Goal: Feedback & Contribution: Contribute content

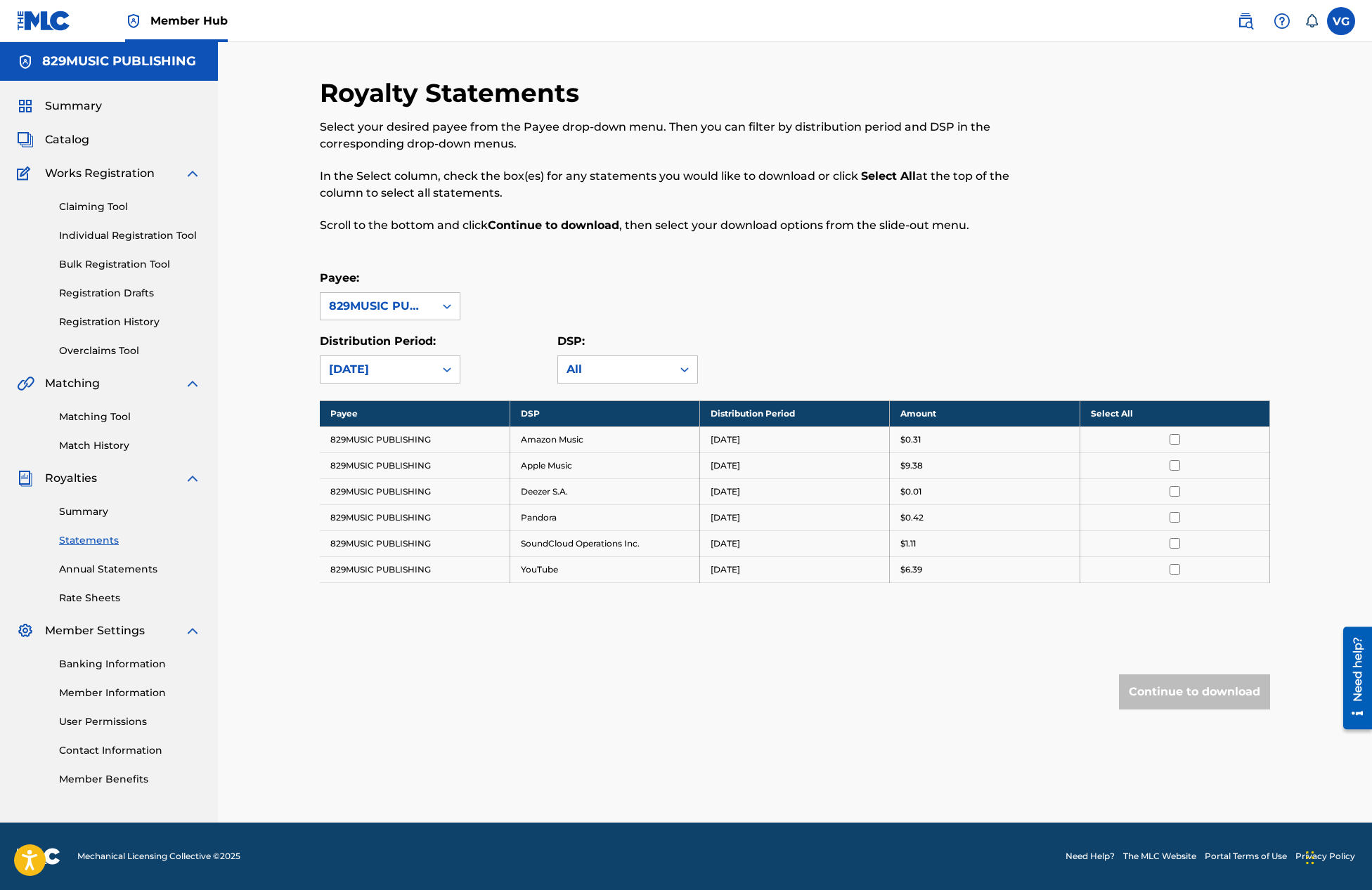
click at [133, 634] on span "Member Settings" at bounding box center [94, 631] width 100 height 17
click at [75, 140] on span "Catalog" at bounding box center [67, 140] width 45 height 17
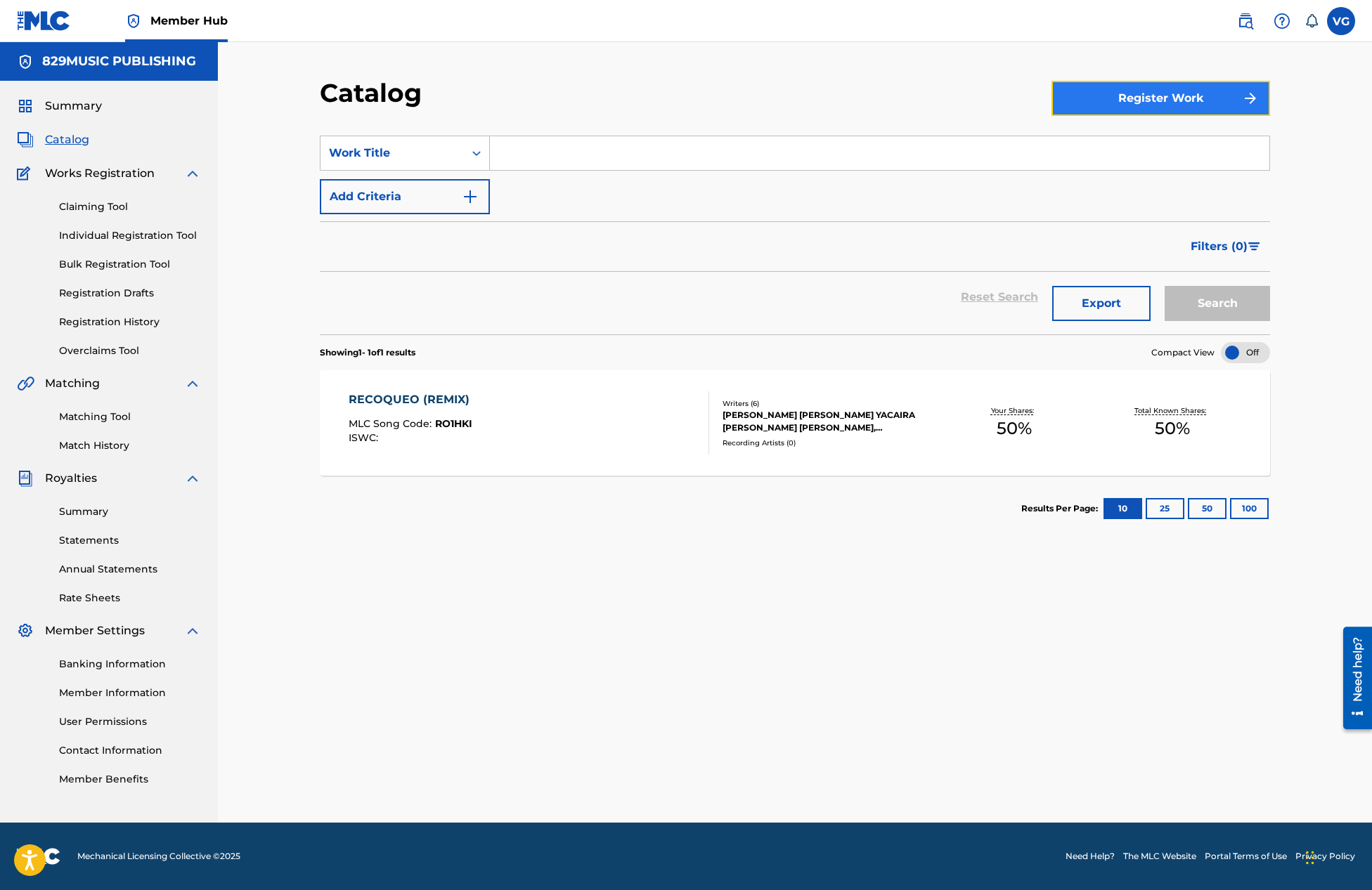
click at [1140, 103] on button "Register Work" at bounding box center [1161, 98] width 219 height 35
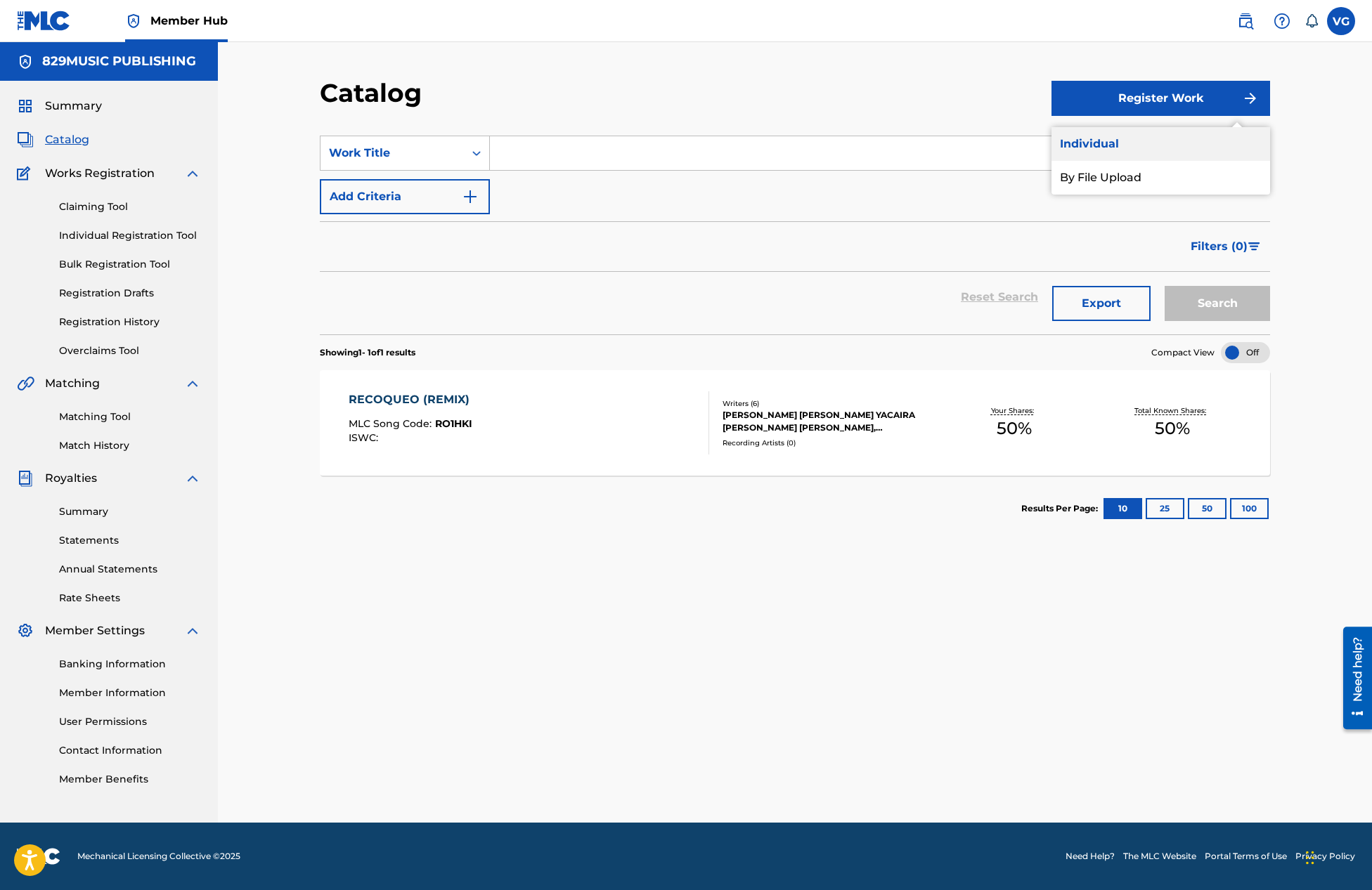
click at [1116, 139] on link "Individual" at bounding box center [1161, 145] width 219 height 34
